Goal: Navigation & Orientation: Find specific page/section

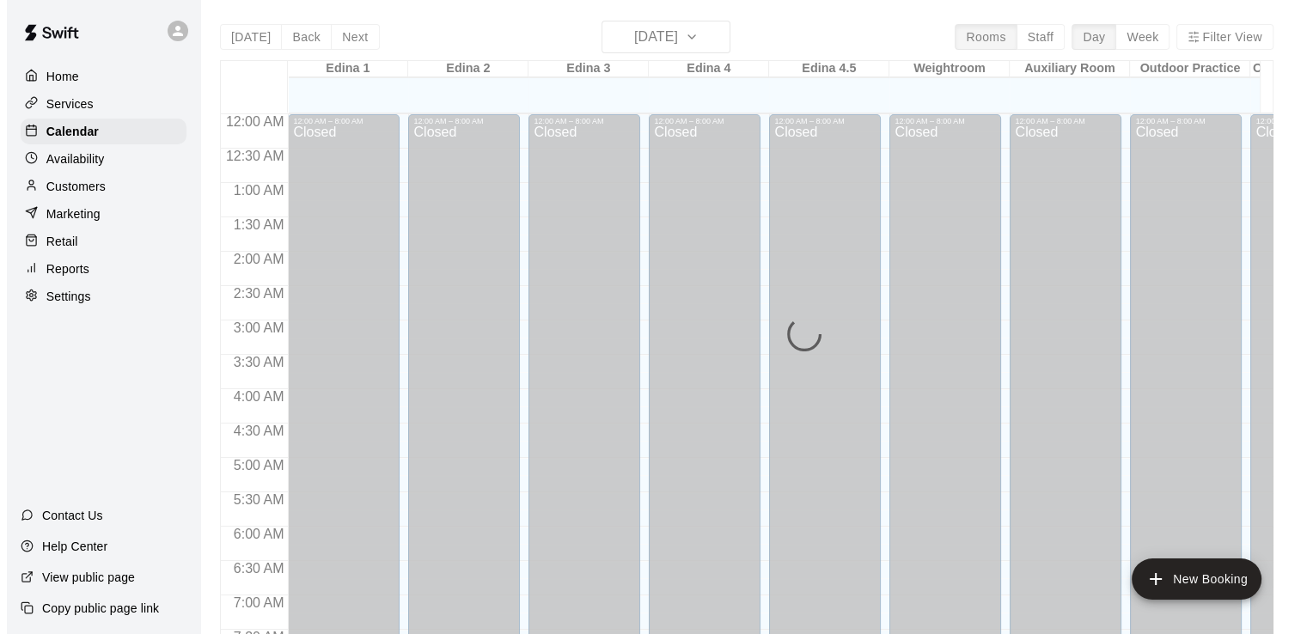
scroll to position [920, 0]
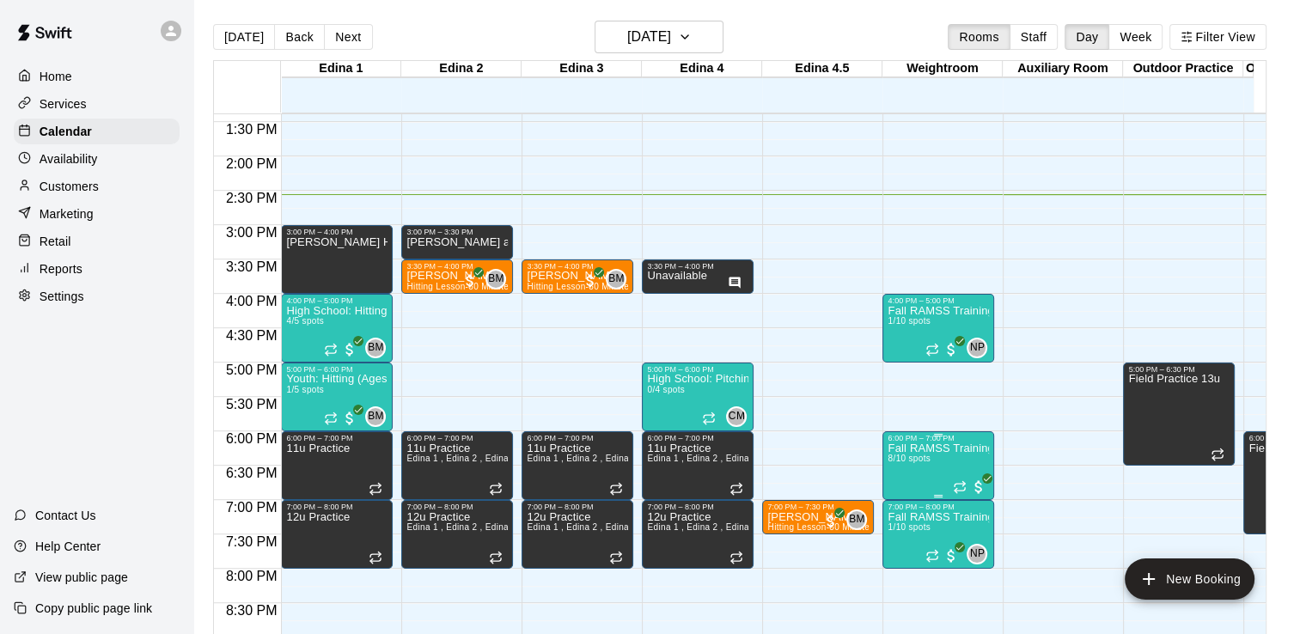
click at [923, 448] on p "Fall RAMSS Training" at bounding box center [937, 448] width 101 height 0
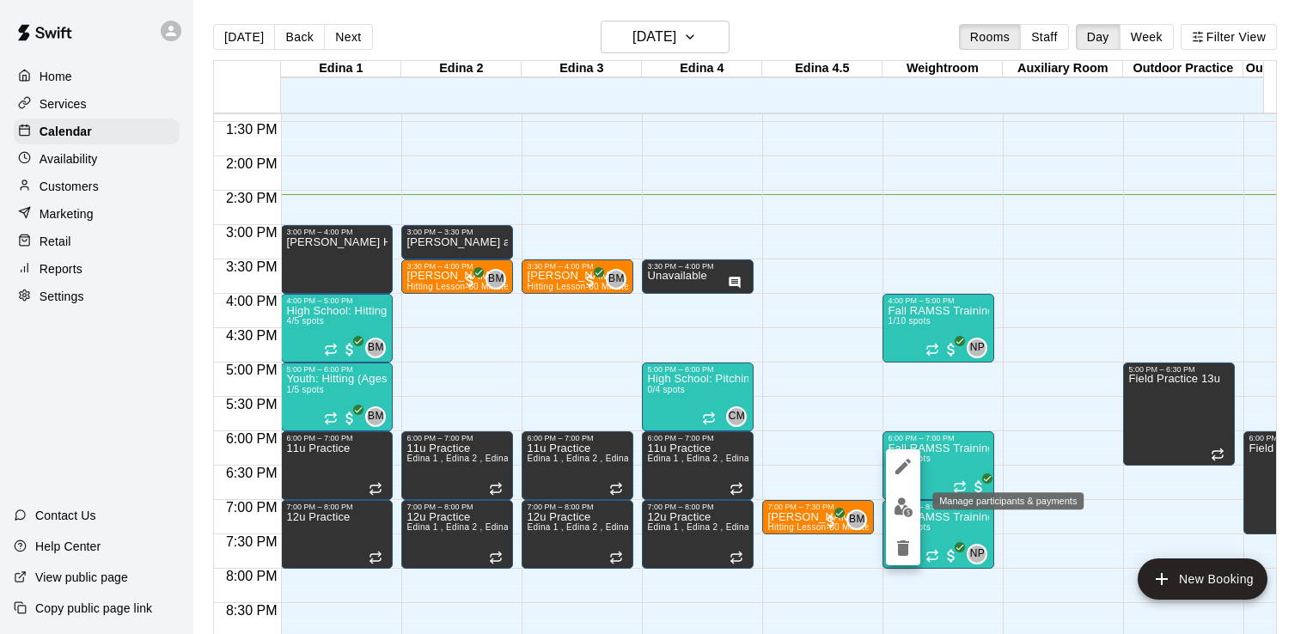
click at [902, 509] on img "edit" at bounding box center [903, 507] width 20 height 20
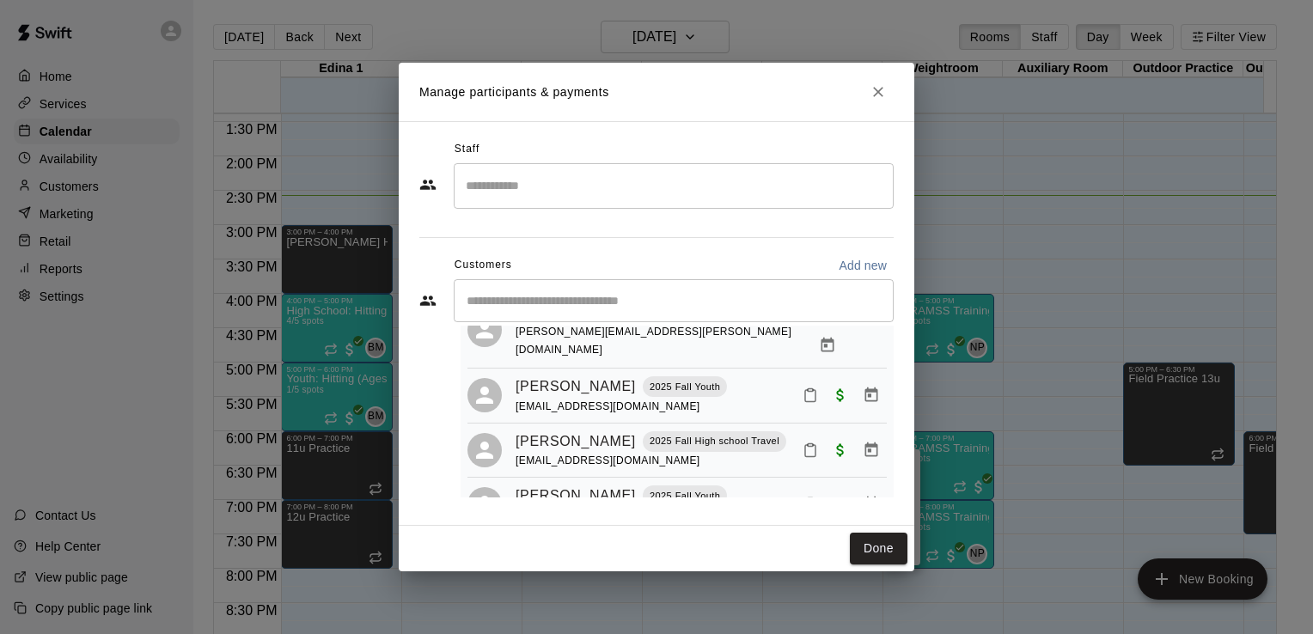
scroll to position [0, 0]
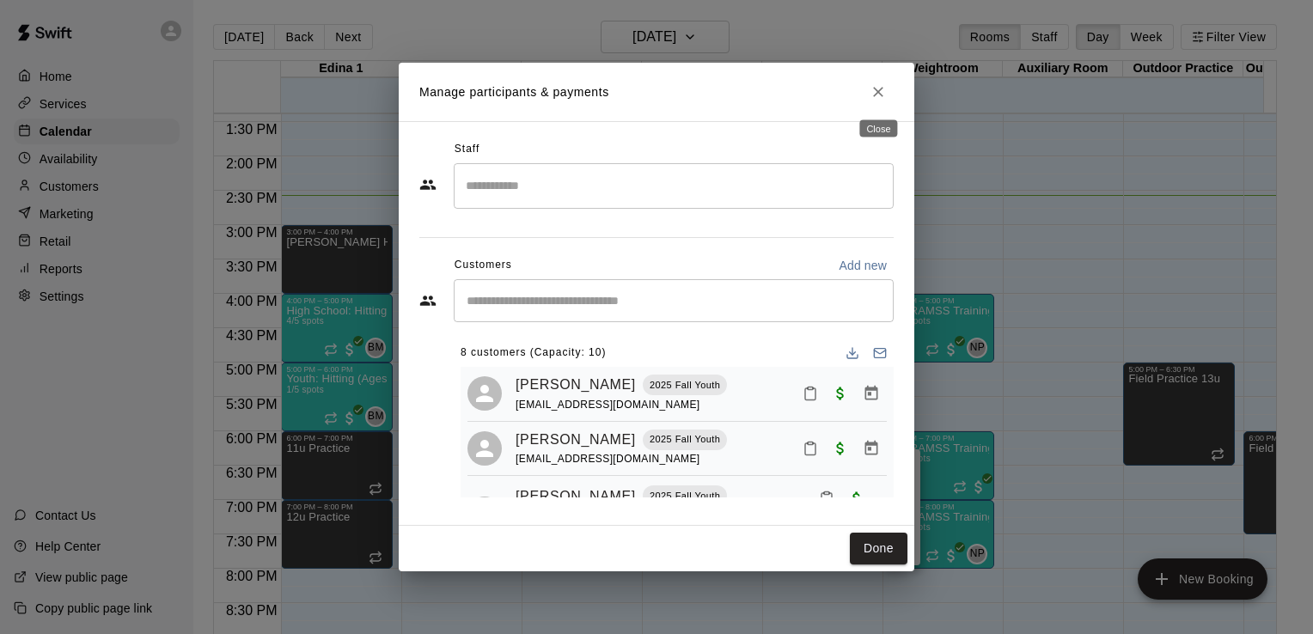
click at [877, 88] on icon "Close" at bounding box center [877, 91] width 17 height 17
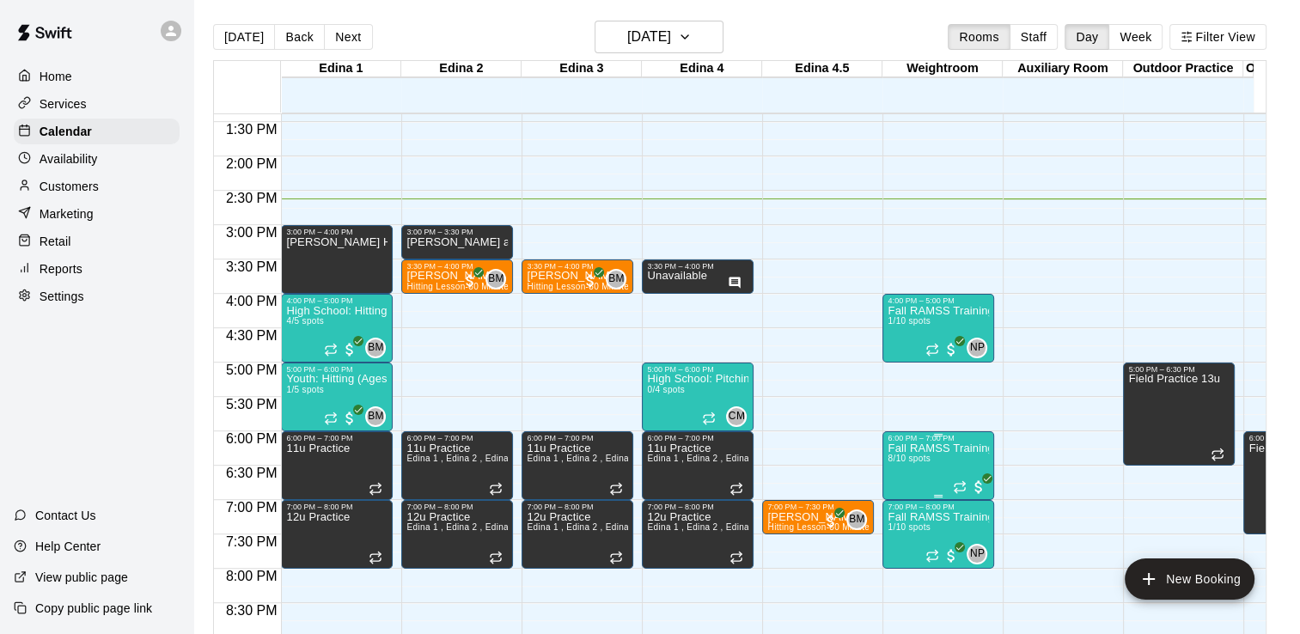
click at [909, 448] on p "Fall RAMSS Training" at bounding box center [937, 448] width 101 height 0
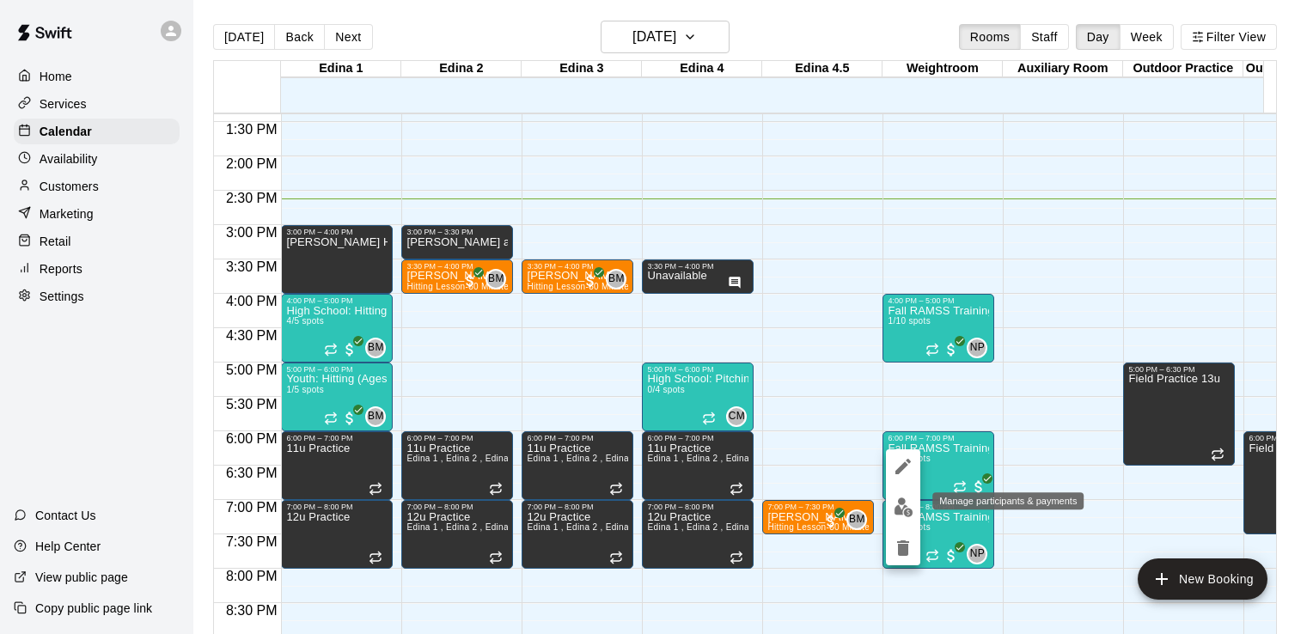
click at [905, 507] on img "edit" at bounding box center [903, 507] width 20 height 20
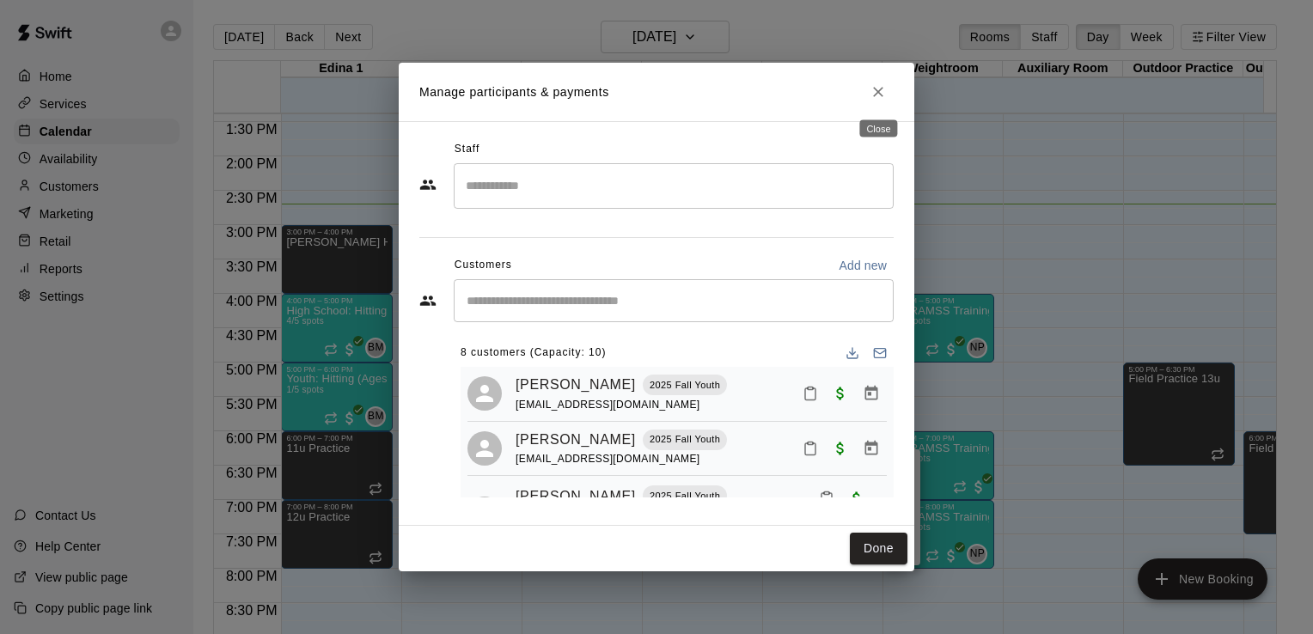
click at [880, 93] on icon "Close" at bounding box center [877, 91] width 17 height 17
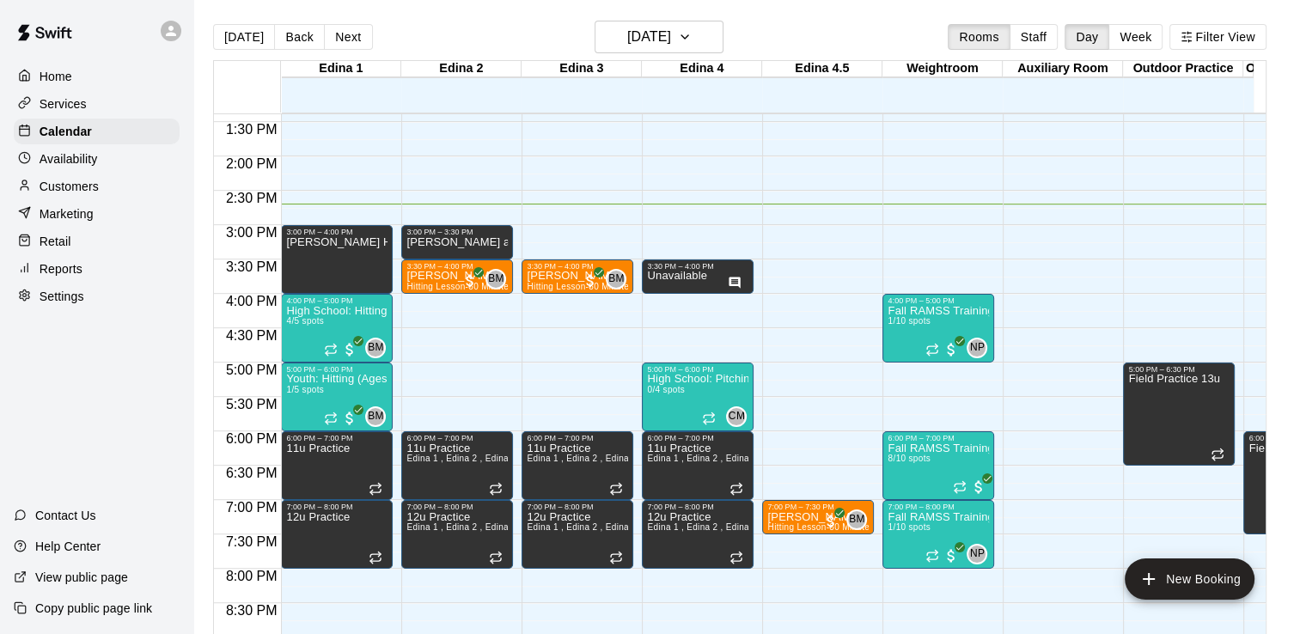
click at [76, 277] on p "Reports" at bounding box center [61, 268] width 43 height 17
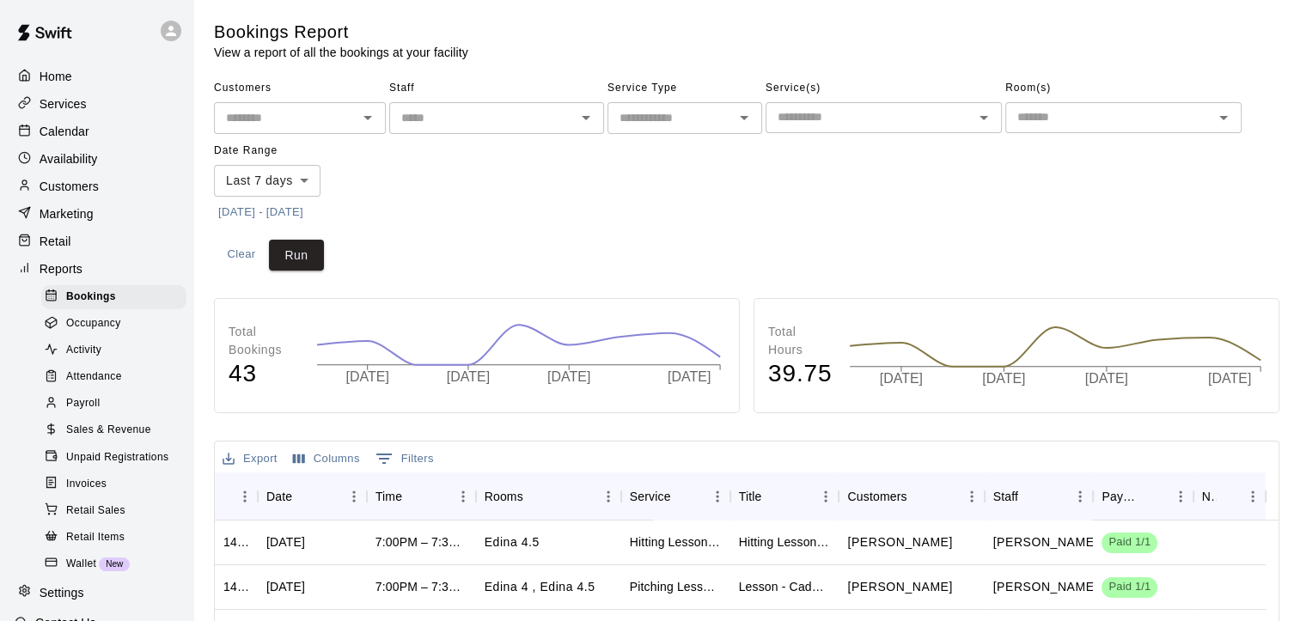
click at [94, 439] on span "Sales & Revenue" at bounding box center [108, 430] width 85 height 17
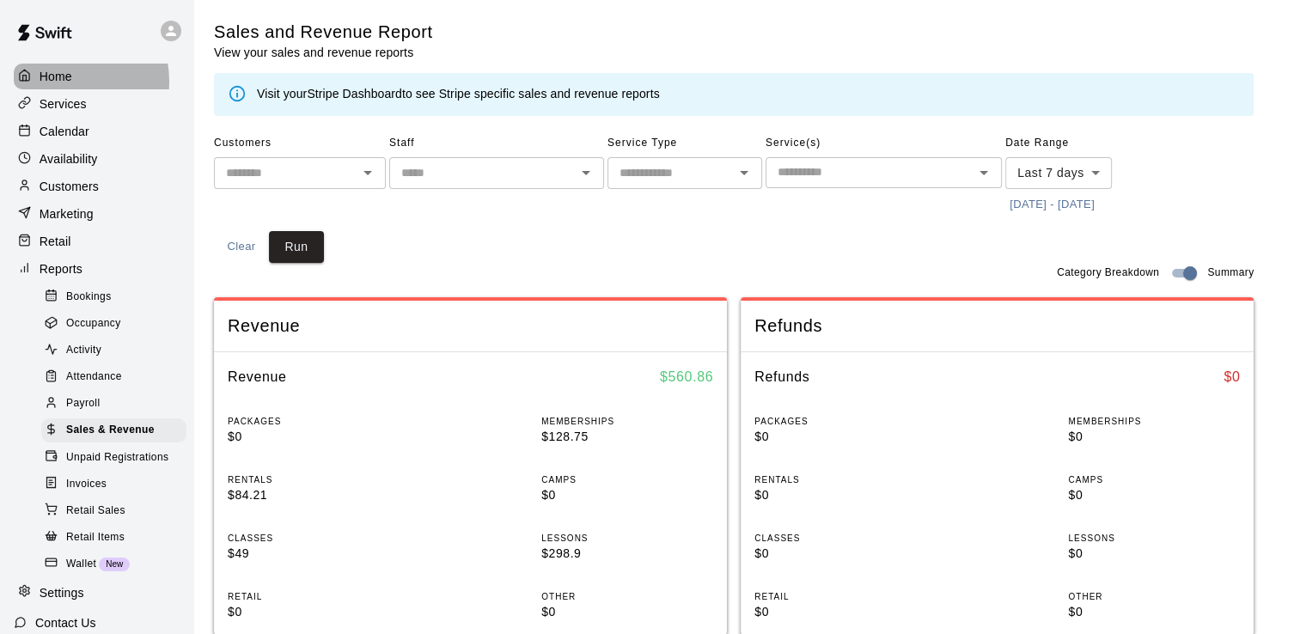
click at [60, 82] on p "Home" at bounding box center [56, 76] width 33 height 17
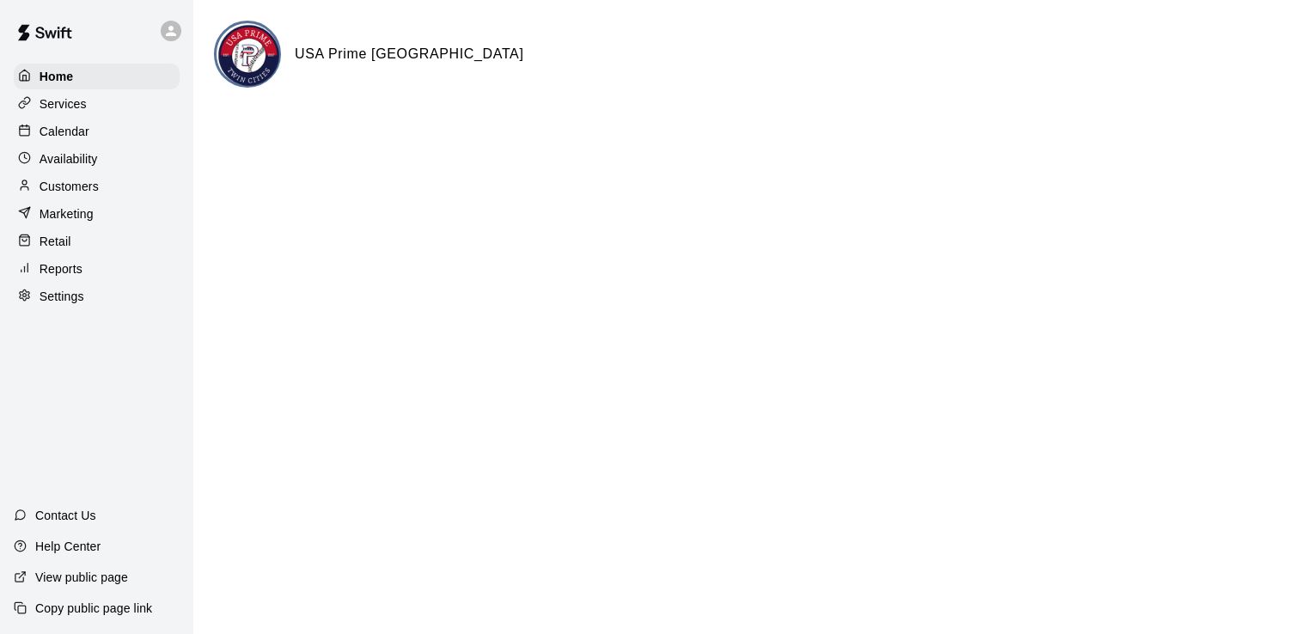
click at [90, 191] on p "Customers" at bounding box center [69, 186] width 59 height 17
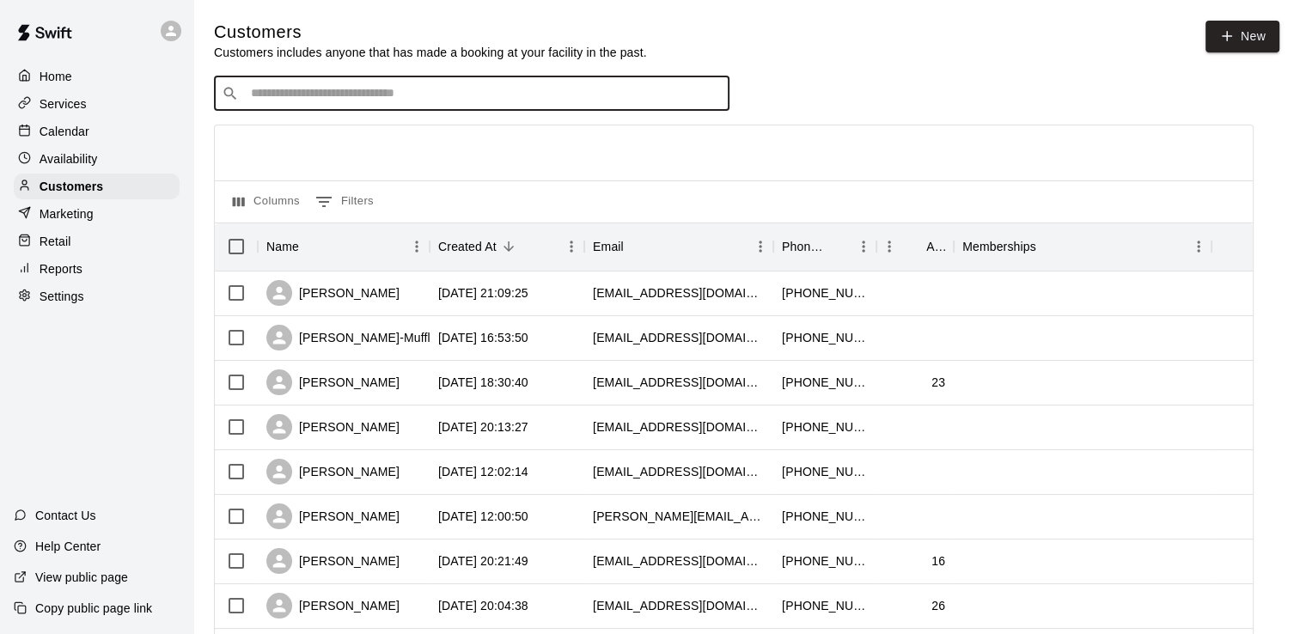
click at [540, 96] on input "Search customers by name or email" at bounding box center [484, 93] width 476 height 17
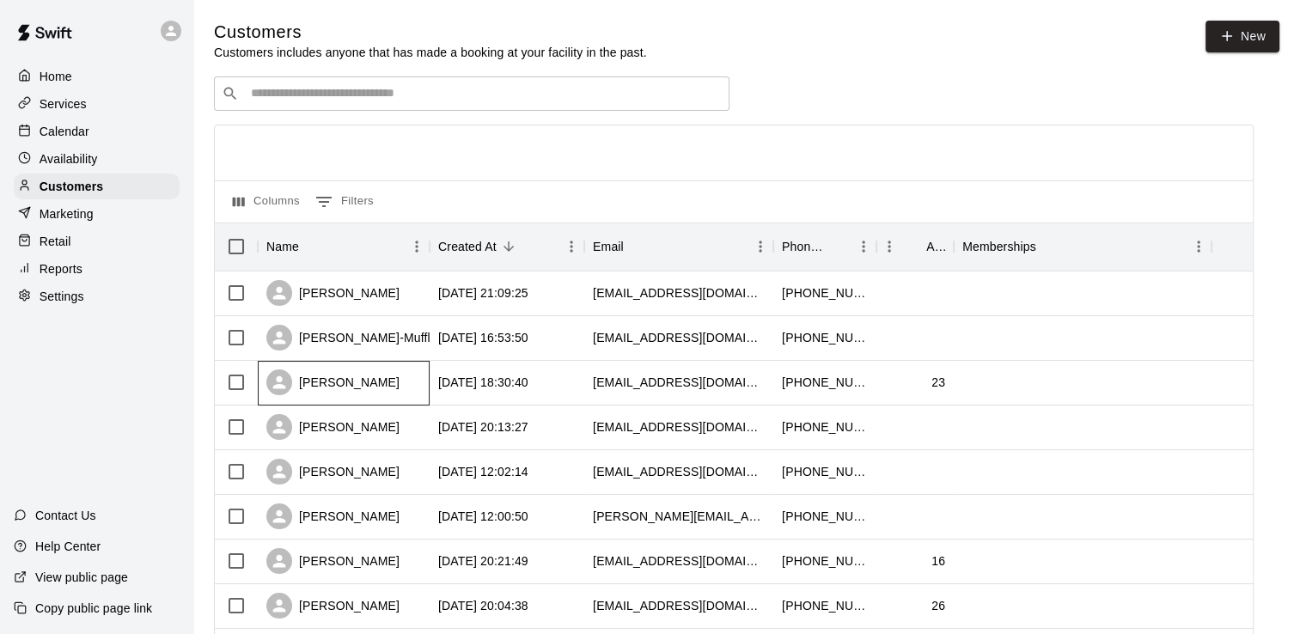
click at [322, 381] on div "[PERSON_NAME]" at bounding box center [332, 382] width 133 height 26
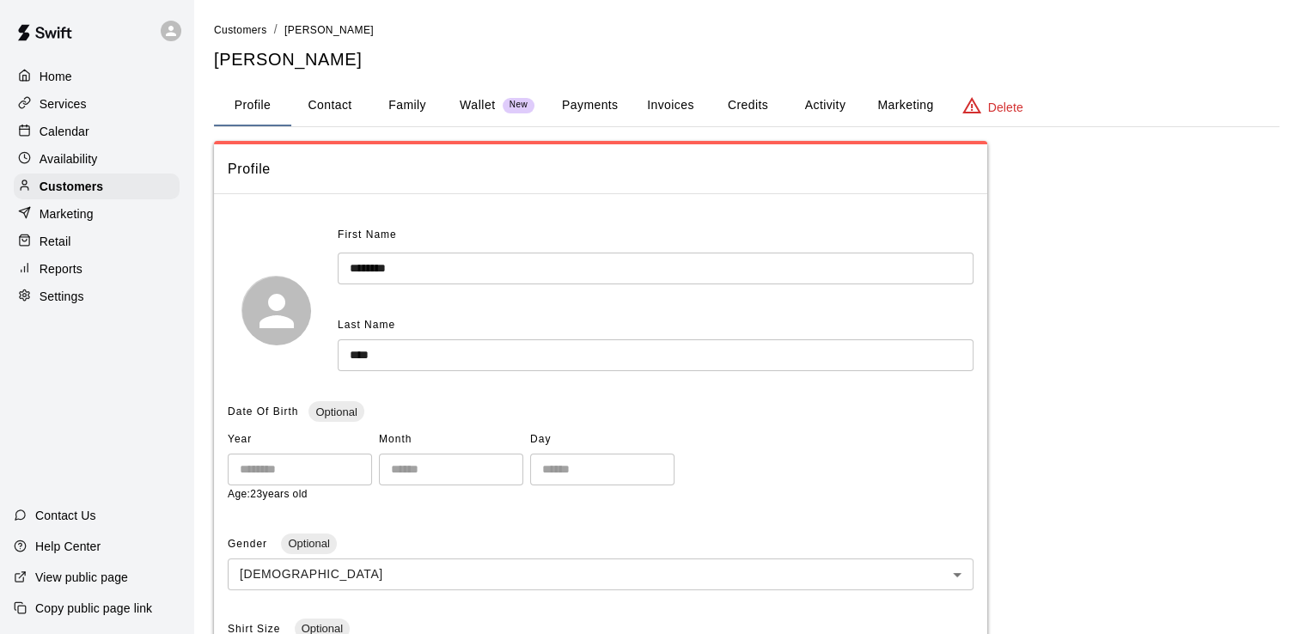
click at [680, 107] on button "Invoices" at bounding box center [669, 105] width 77 height 41
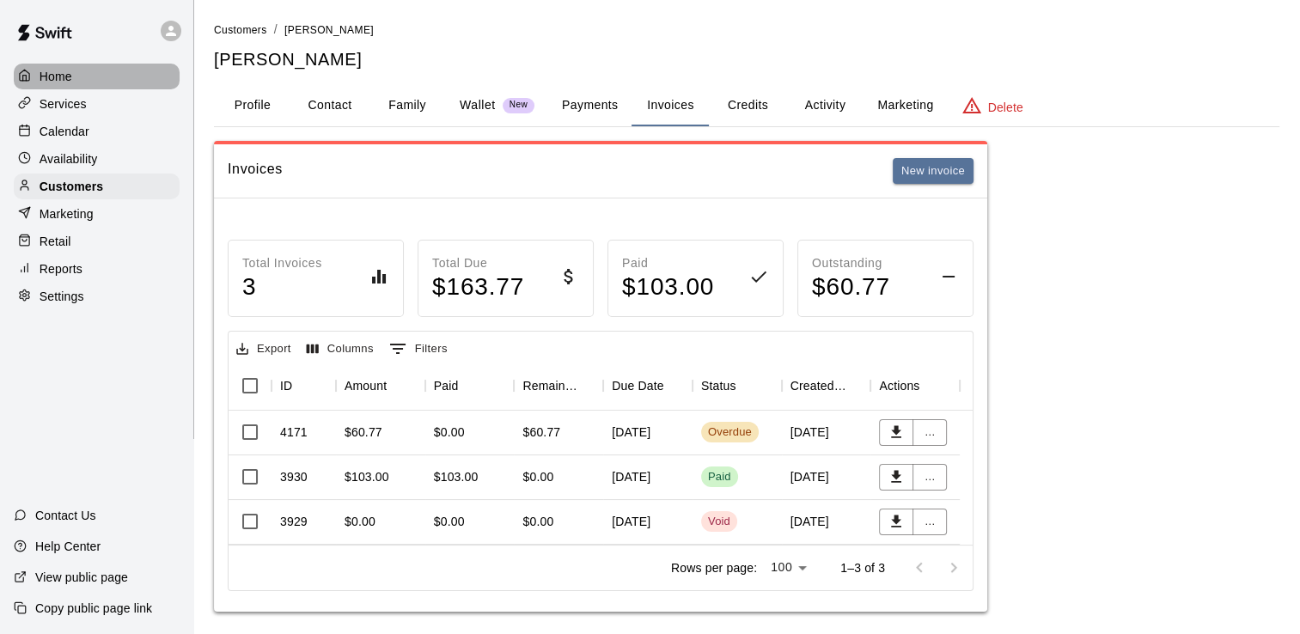
click at [55, 68] on p "Home" at bounding box center [56, 76] width 33 height 17
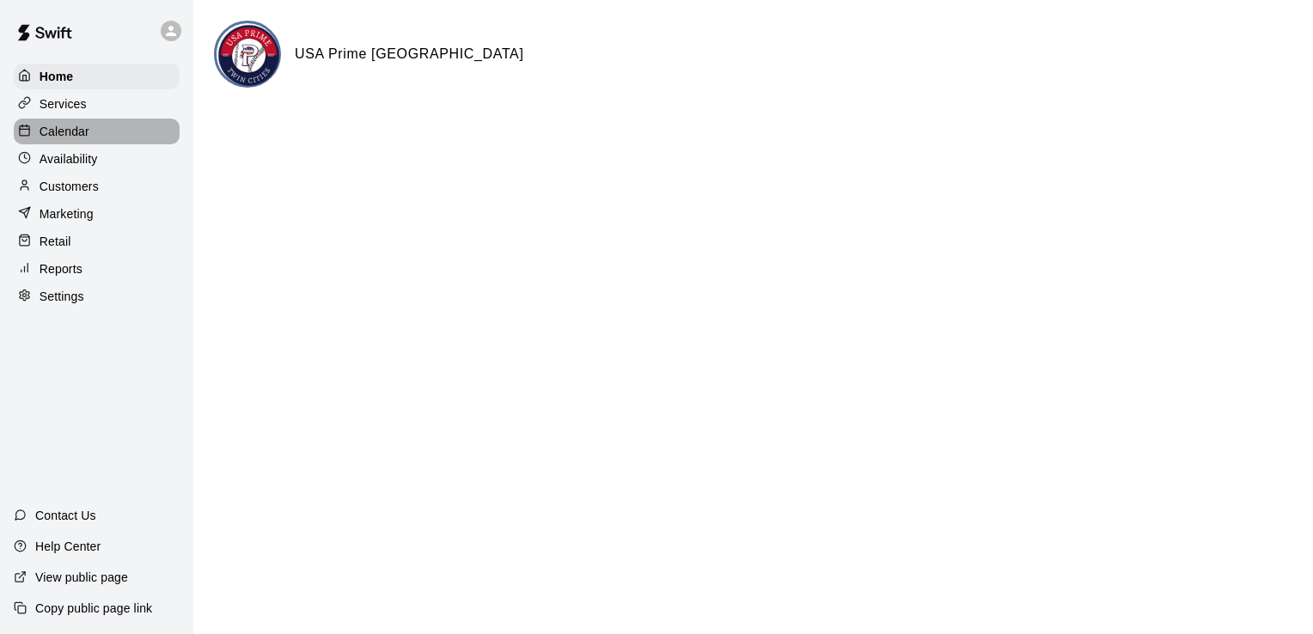
click at [72, 140] on p "Calendar" at bounding box center [65, 131] width 50 height 17
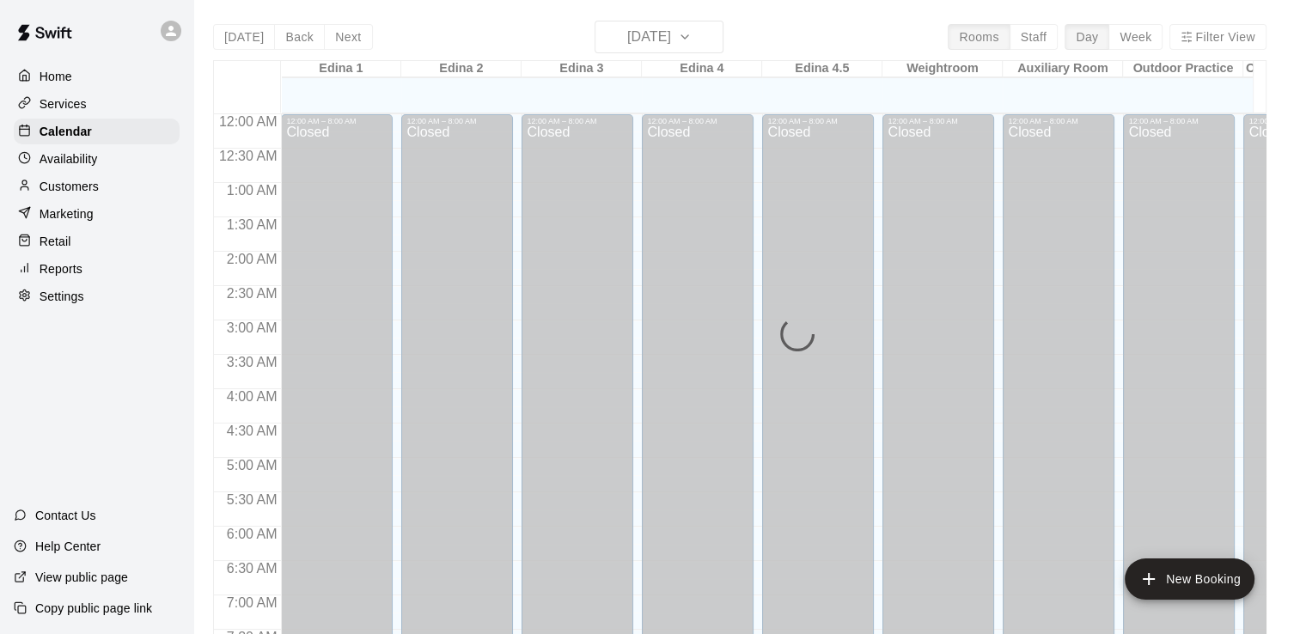
scroll to position [1010, 0]
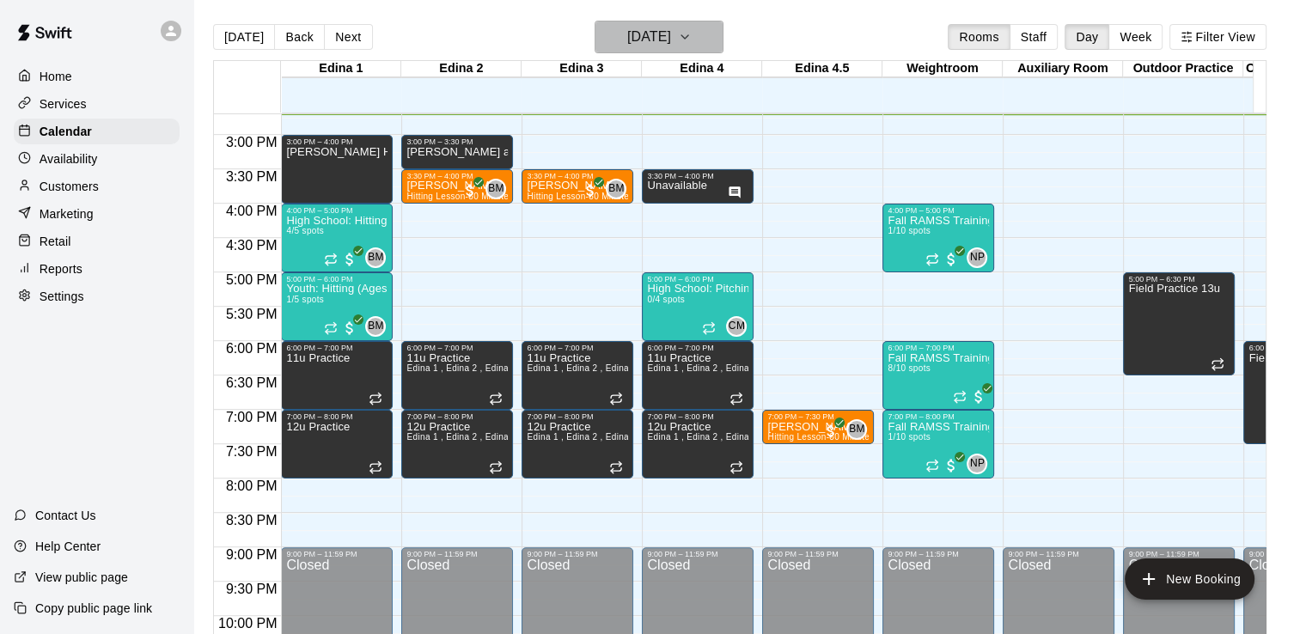
click at [692, 40] on icon "button" at bounding box center [685, 37] width 14 height 21
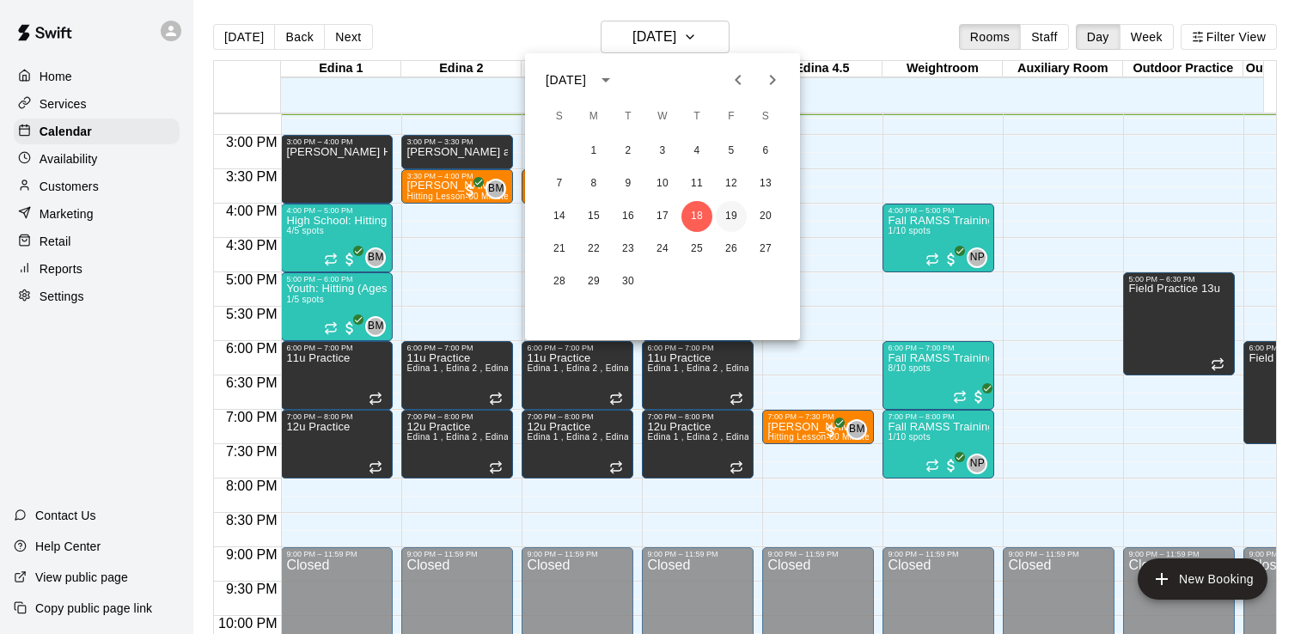
click at [732, 218] on button "19" at bounding box center [731, 216] width 31 height 31
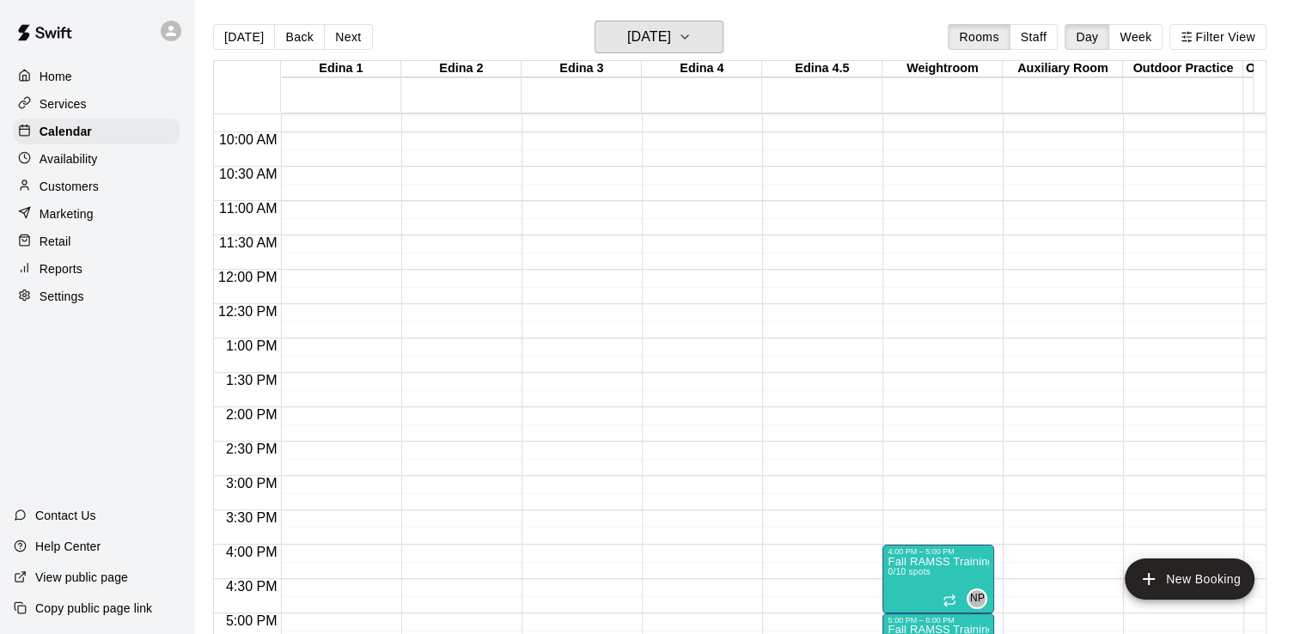
scroll to position [646, 0]
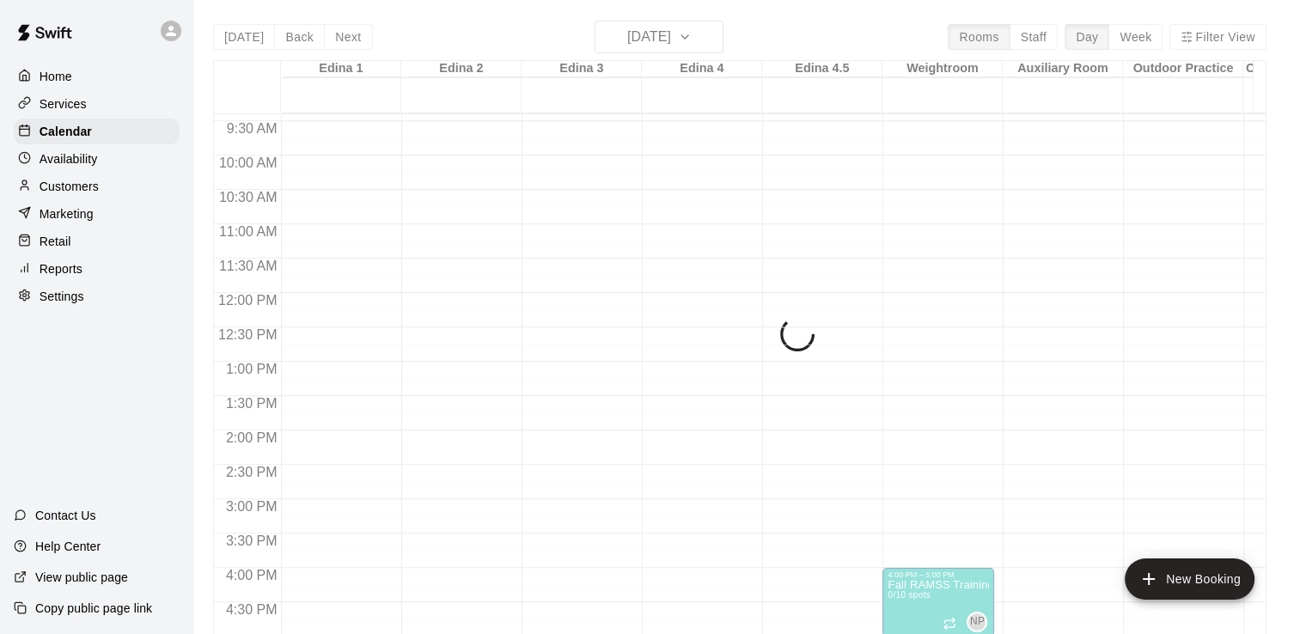
click at [70, 77] on p "Home" at bounding box center [56, 76] width 33 height 17
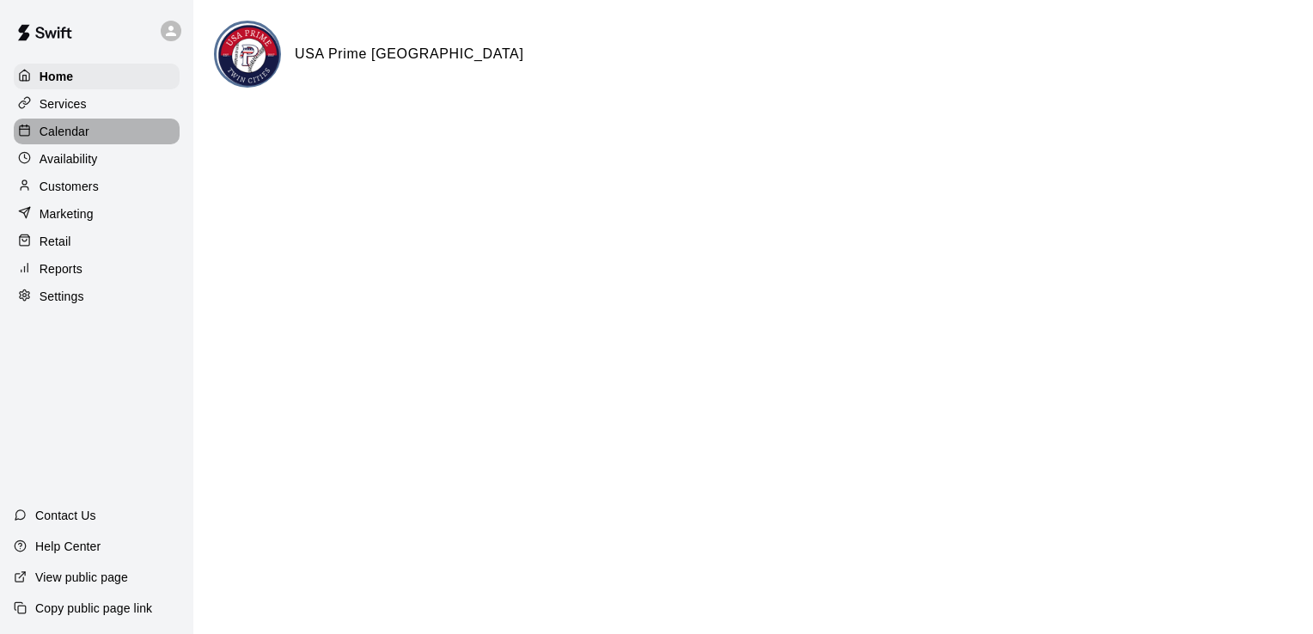
click at [60, 135] on p "Calendar" at bounding box center [65, 131] width 50 height 17
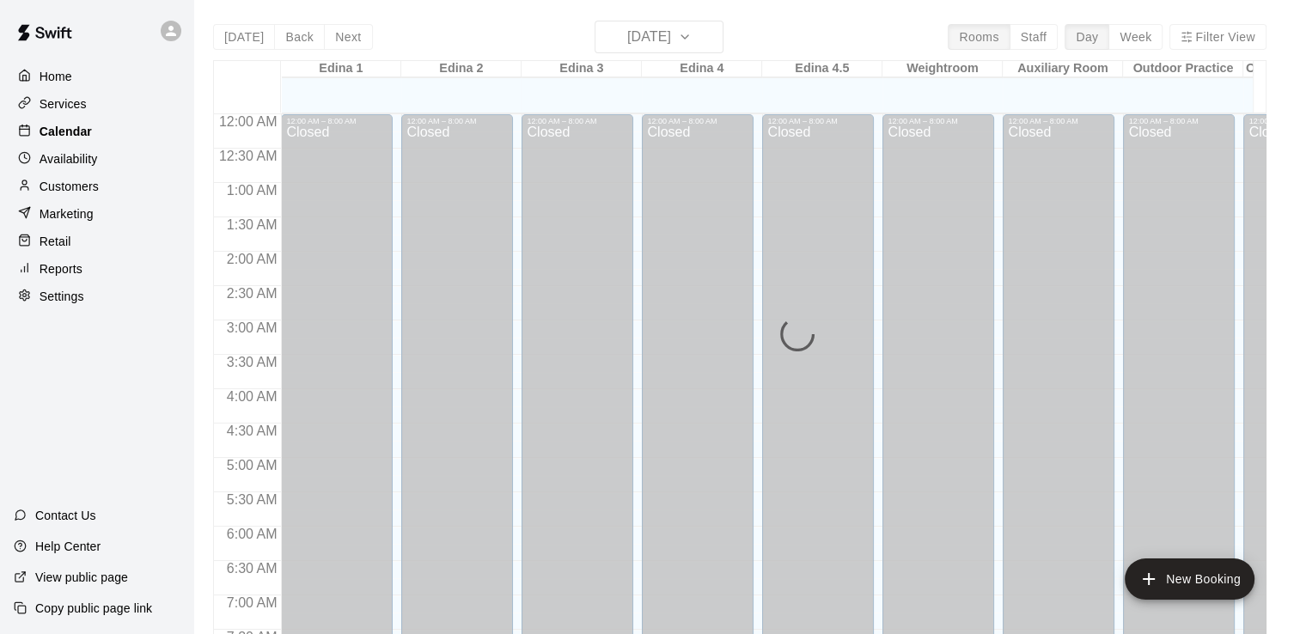
scroll to position [1031, 0]
